Goal: Navigation & Orientation: Understand site structure

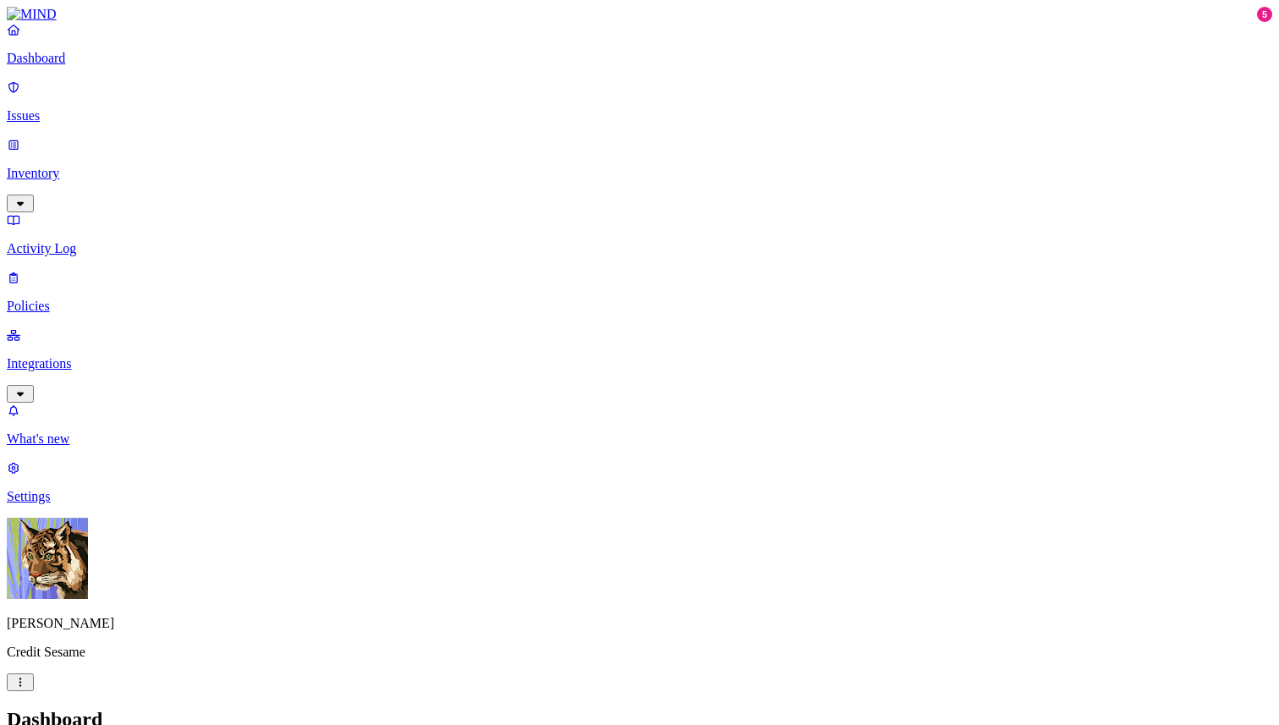
click at [105, 108] on p "Issues" at bounding box center [639, 115] width 1265 height 15
click at [94, 166] on p "Inventory" at bounding box center [639, 173] width 1265 height 15
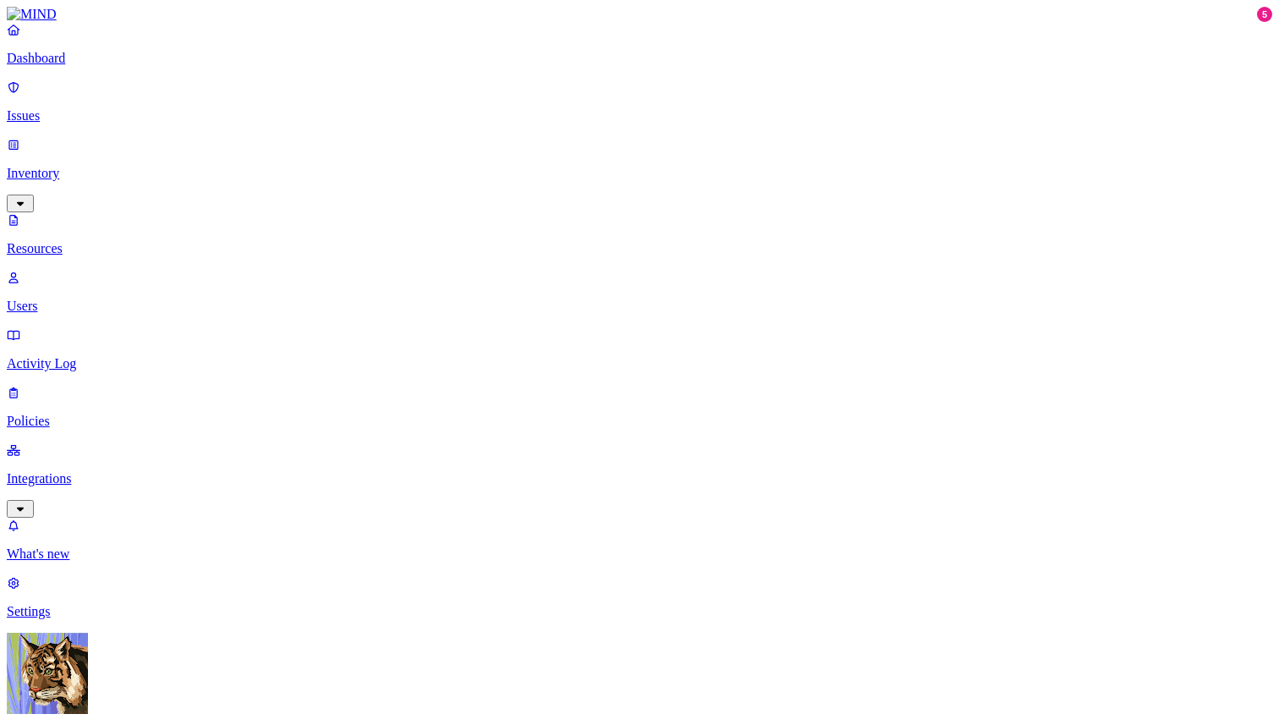
click at [85, 299] on p "Users" at bounding box center [639, 306] width 1265 height 15
click at [80, 356] on p "Activity Log" at bounding box center [639, 363] width 1265 height 15
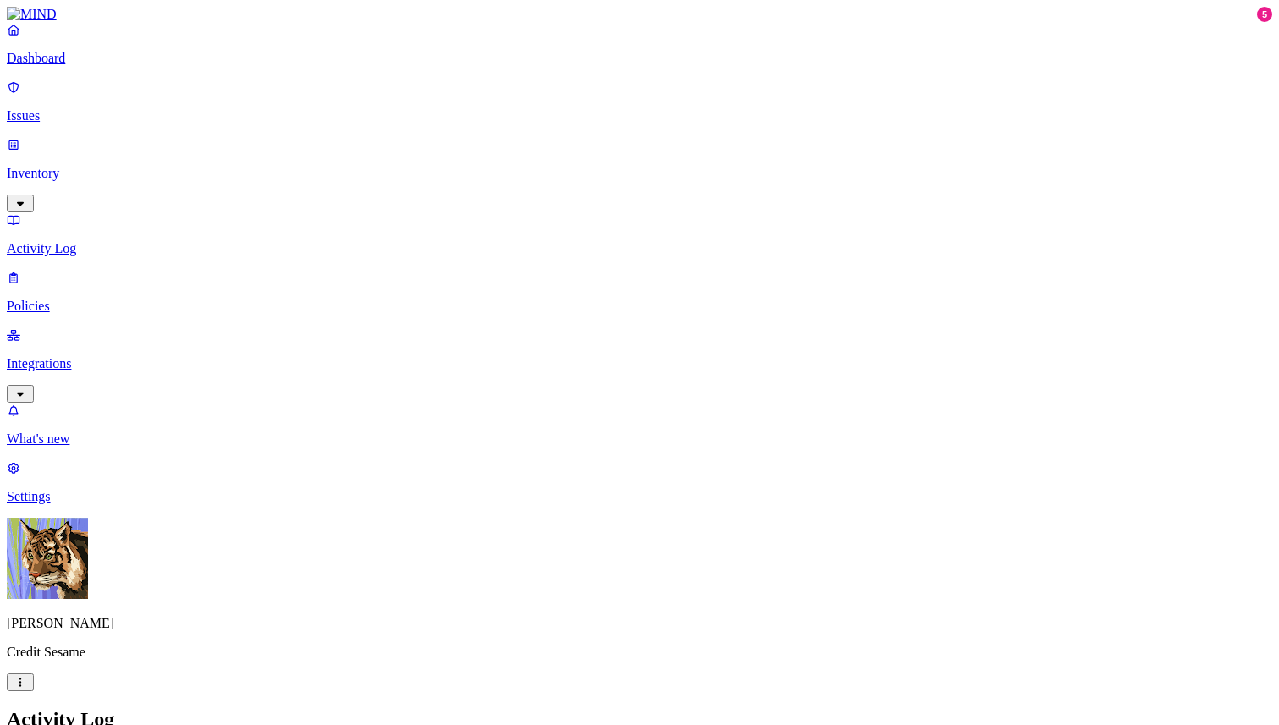
click at [65, 66] on p "Dashboard" at bounding box center [639, 58] width 1265 height 15
click at [74, 66] on p "Dashboard" at bounding box center [639, 58] width 1265 height 15
click at [62, 108] on p "Issues" at bounding box center [639, 115] width 1265 height 15
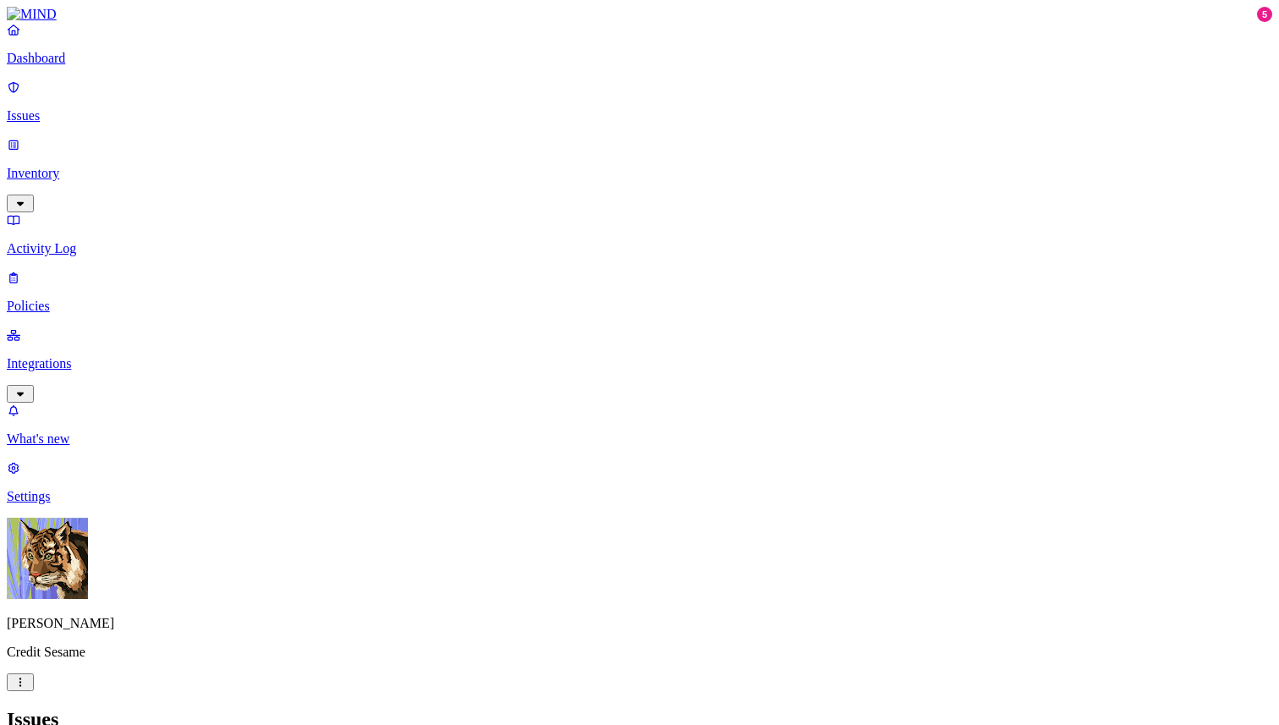
click at [68, 66] on p "Dashboard" at bounding box center [639, 58] width 1265 height 15
click at [71, 356] on p "Integrations" at bounding box center [639, 363] width 1265 height 15
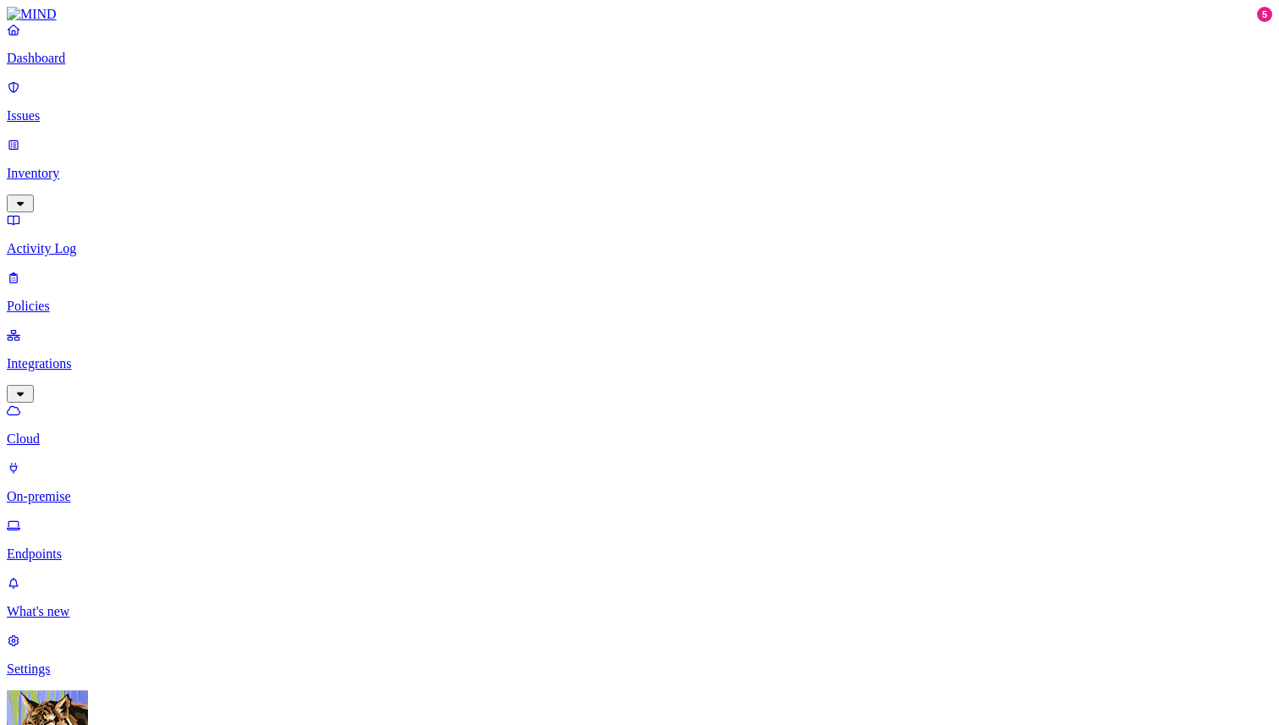
click at [65, 64] on link "Dashboard" at bounding box center [639, 44] width 1265 height 44
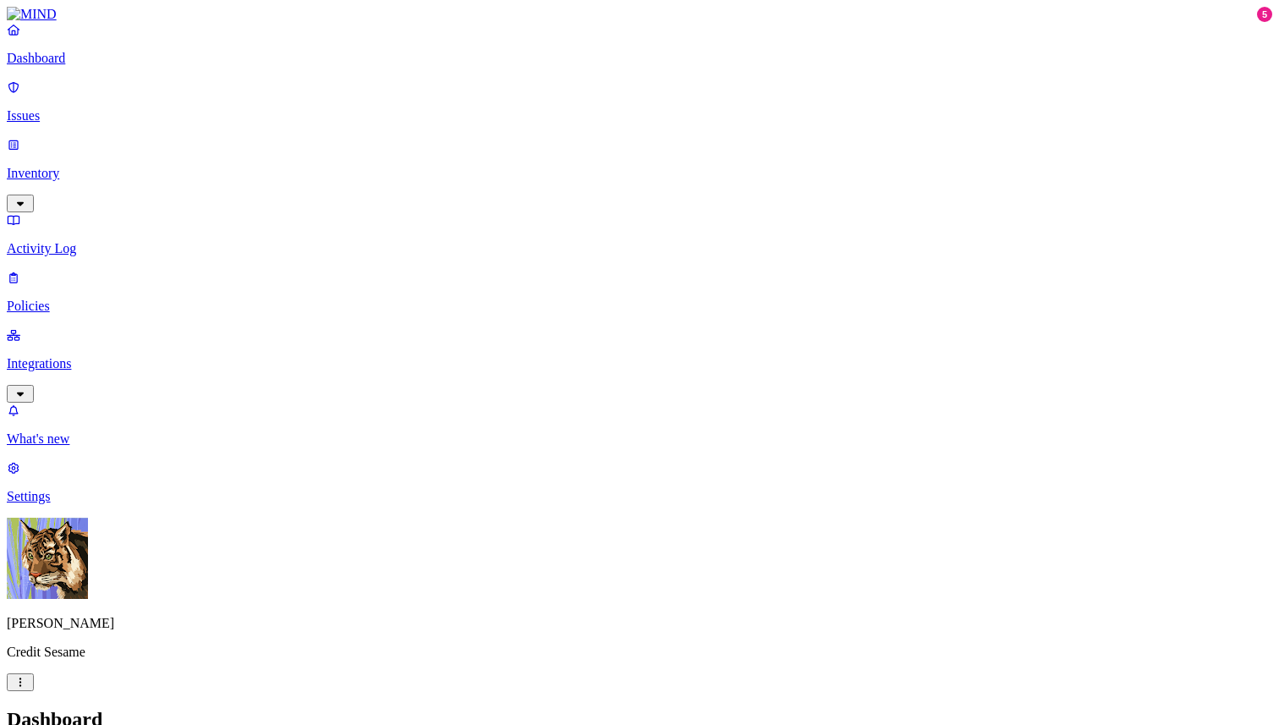
scroll to position [150, 0]
click at [69, 166] on p "Inventory" at bounding box center [639, 173] width 1265 height 15
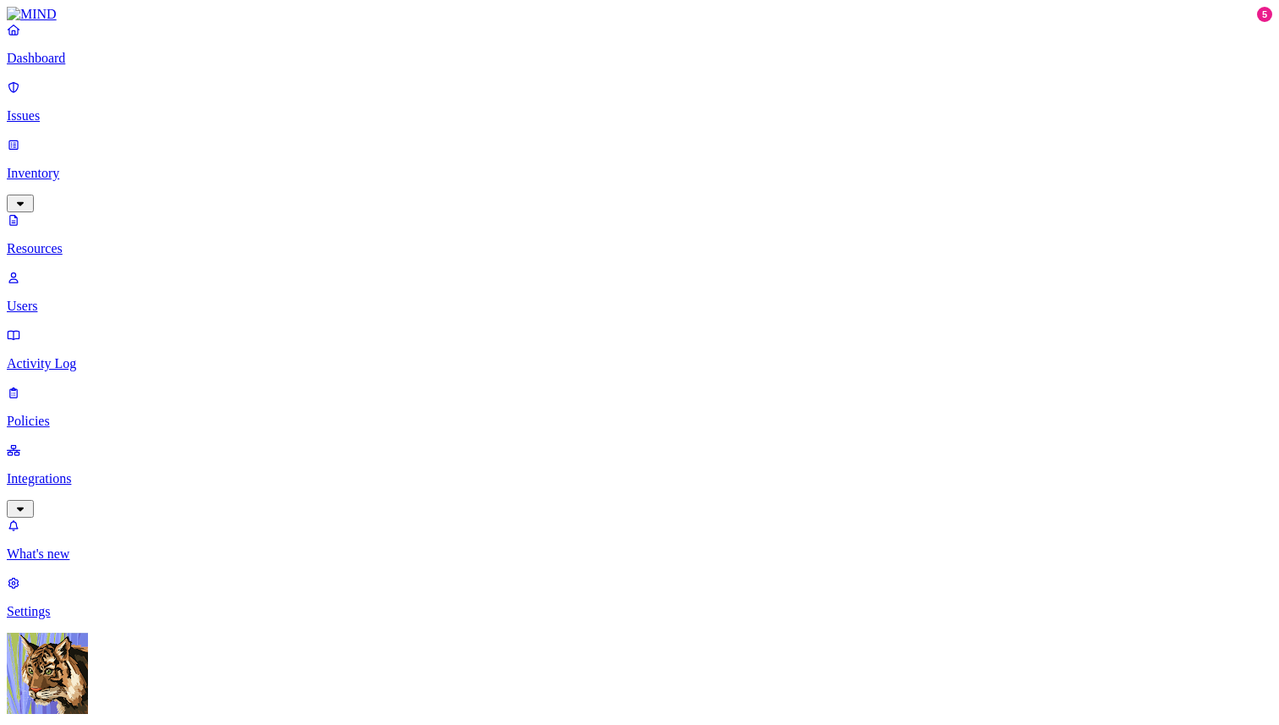
click at [67, 471] on p "Integrations" at bounding box center [639, 478] width 1265 height 15
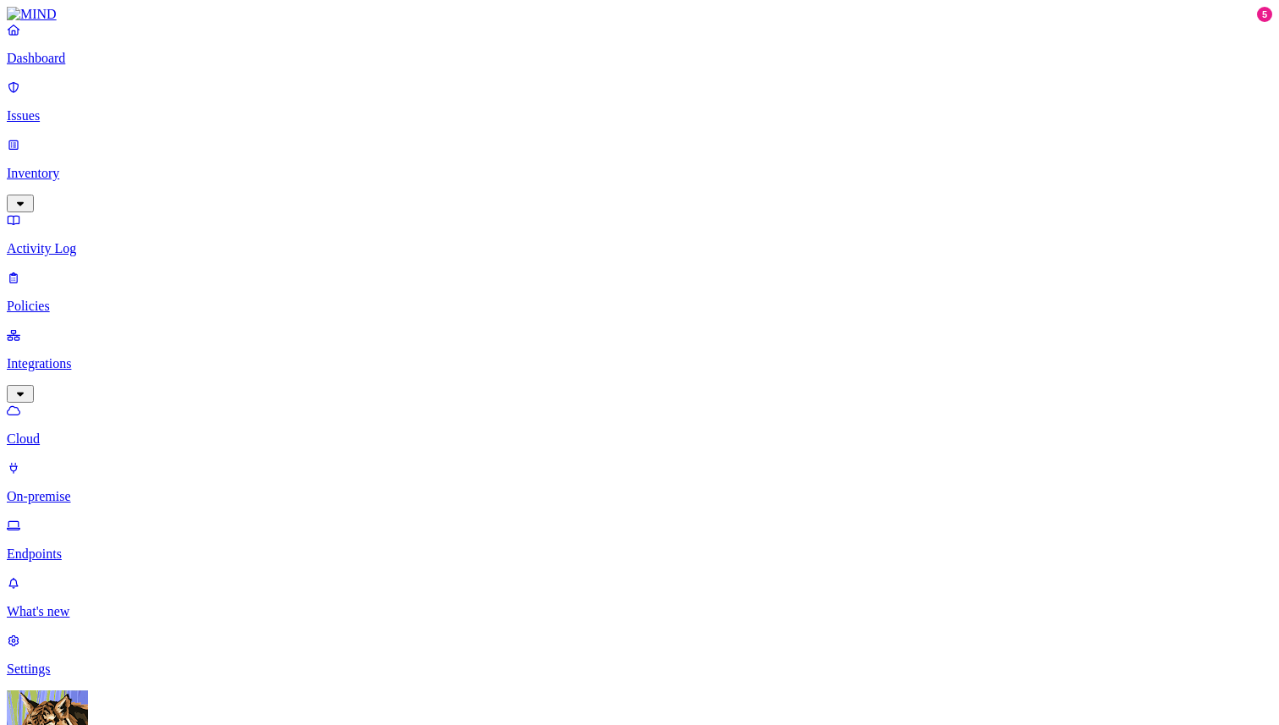
click at [79, 299] on p "Policies" at bounding box center [639, 306] width 1265 height 15
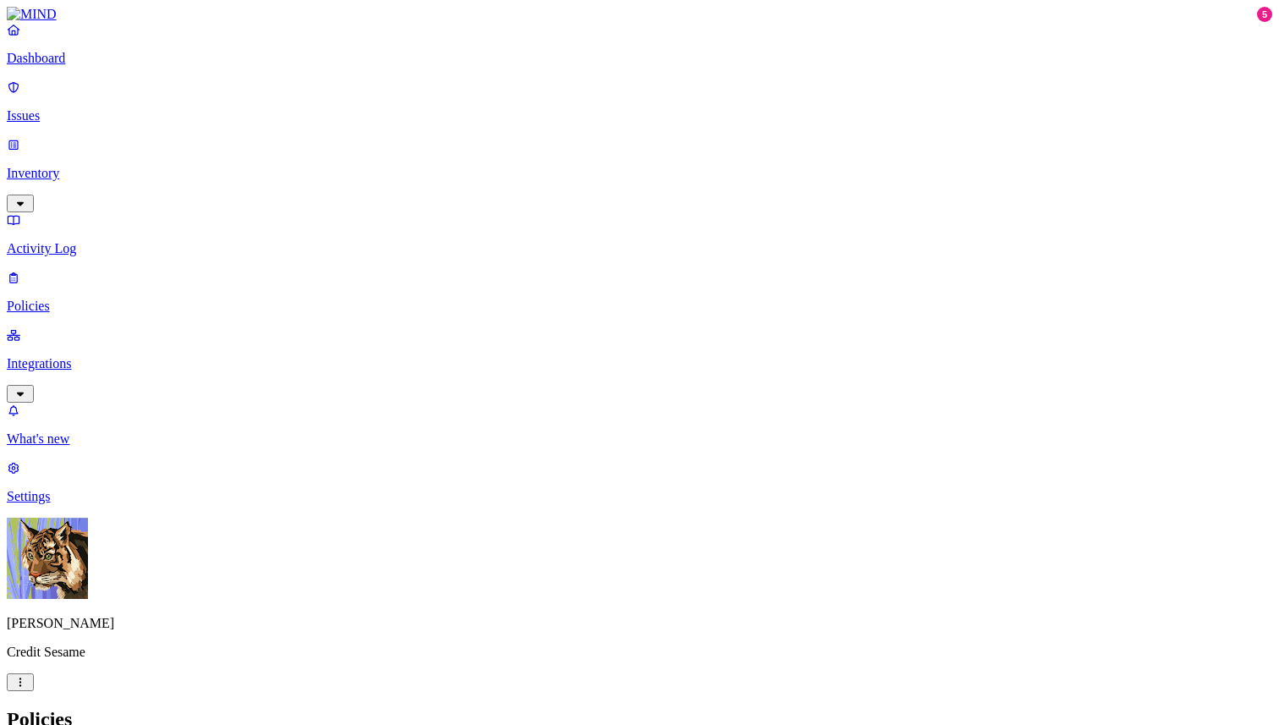
click at [42, 66] on p "Dashboard" at bounding box center [639, 58] width 1265 height 15
